Goal: Task Accomplishment & Management: Complete application form

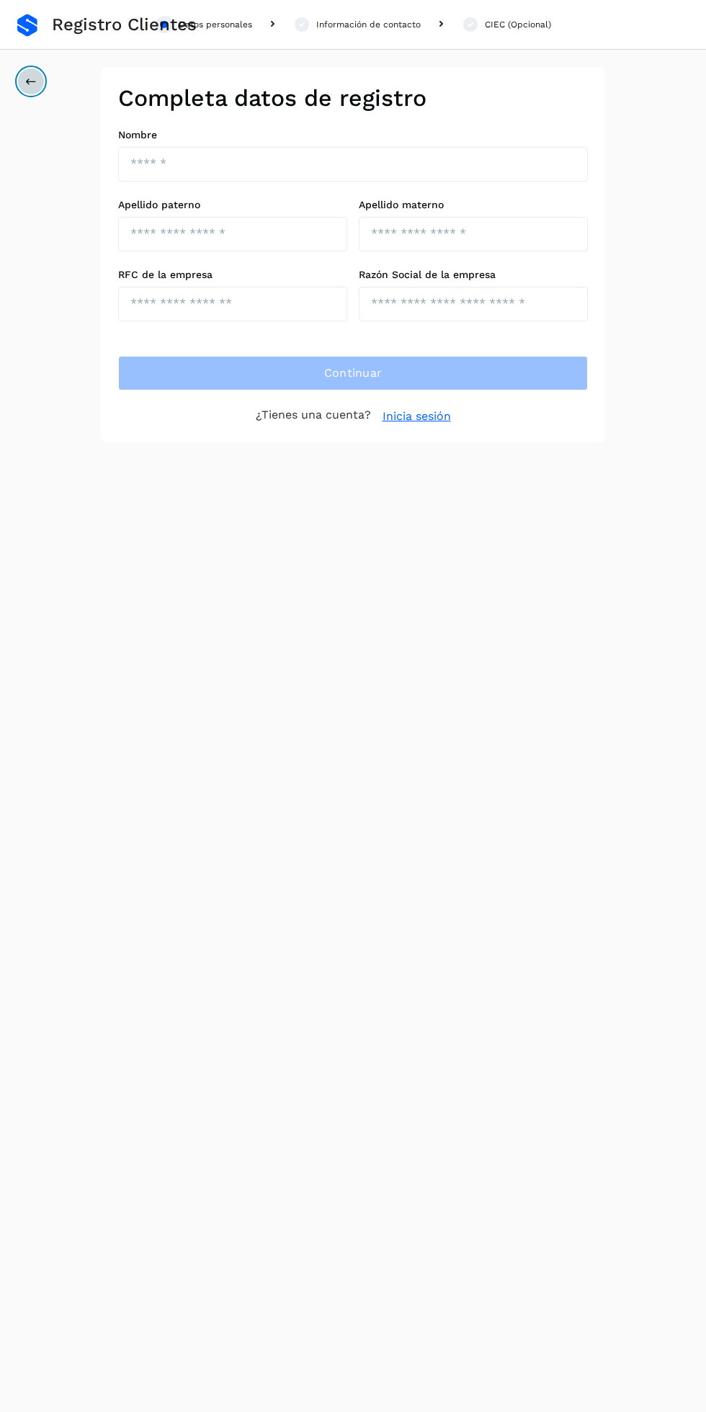
click at [40, 81] on button at bounding box center [30, 81] width 27 height 27
